Goal: Use online tool/utility: Utilize a website feature to perform a specific function

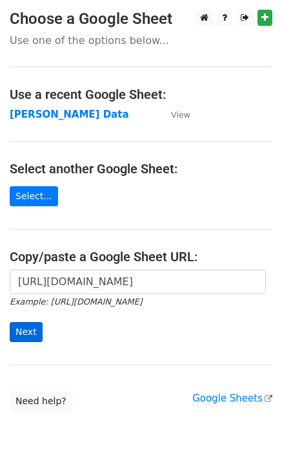
type input "https://docs.google.com/spreadsheets/d/1Ken92x-fsdBwPq8425uLzeon7QAVa5789UdLiBg…"
click at [26, 331] on input "Next" at bounding box center [26, 332] width 33 height 20
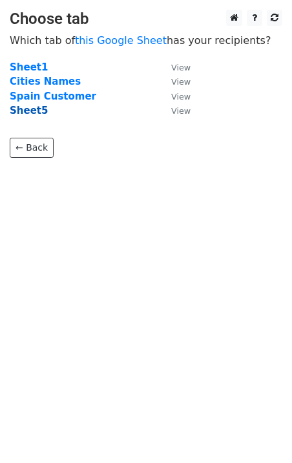
click at [21, 112] on strong "Sheet5" at bounding box center [29, 111] width 38 height 12
